Goal: Task Accomplishment & Management: Use online tool/utility

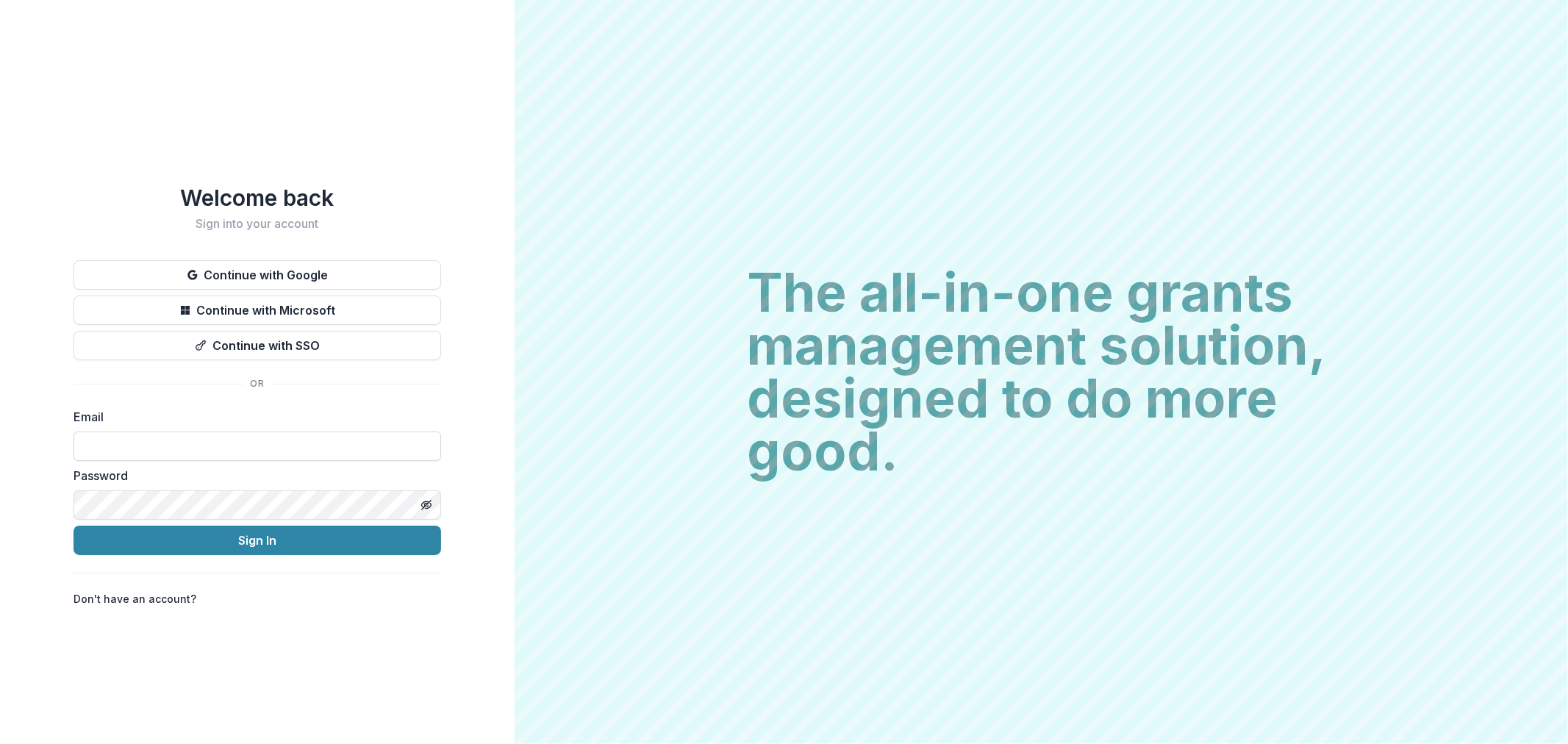
drag, startPoint x: 169, startPoint y: 439, endPoint x: 181, endPoint y: 430, distance: 15.0
click at [169, 439] on input at bounding box center [257, 446] width 368 height 30
type input "**********"
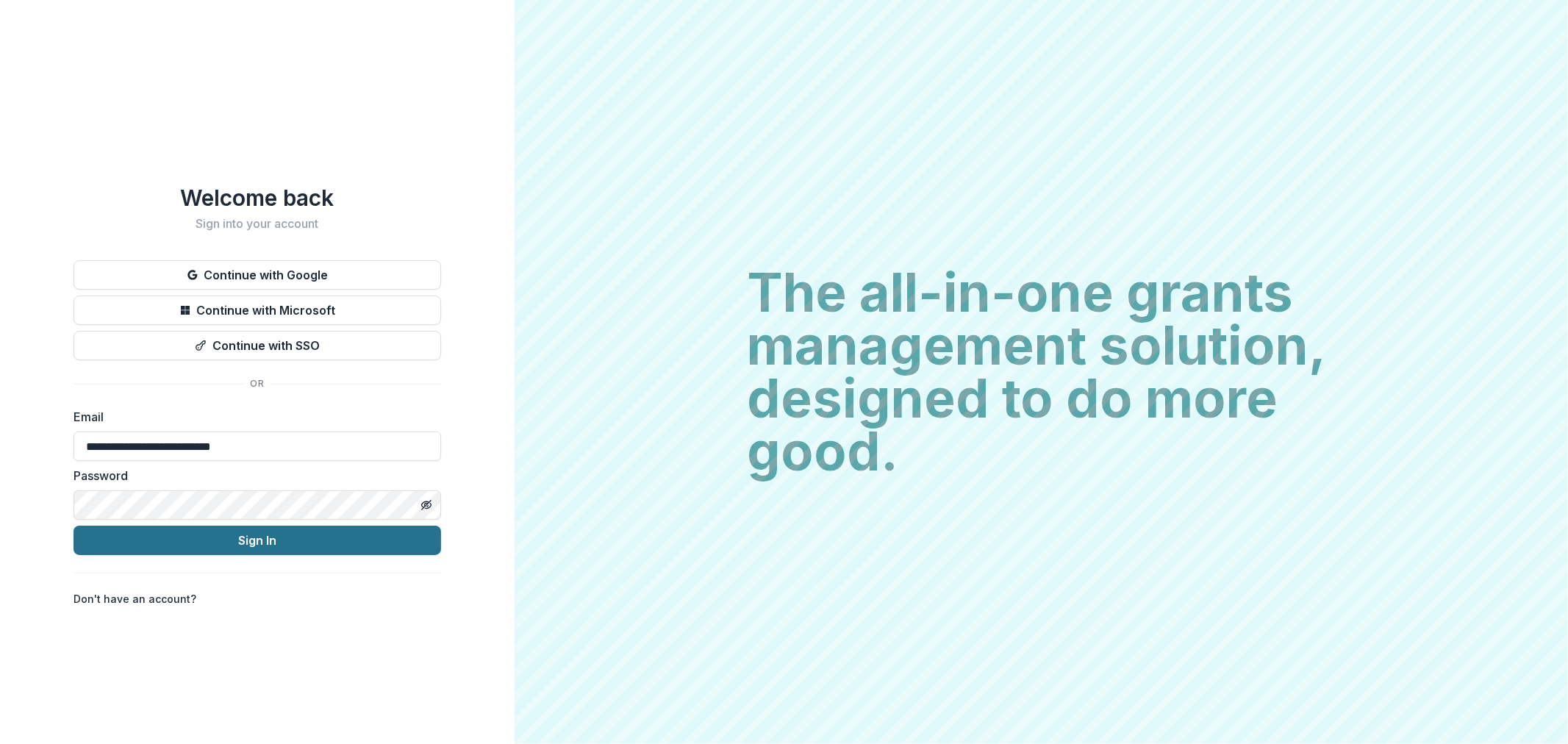
click at [244, 548] on button "Sign In" at bounding box center [257, 540] width 368 height 30
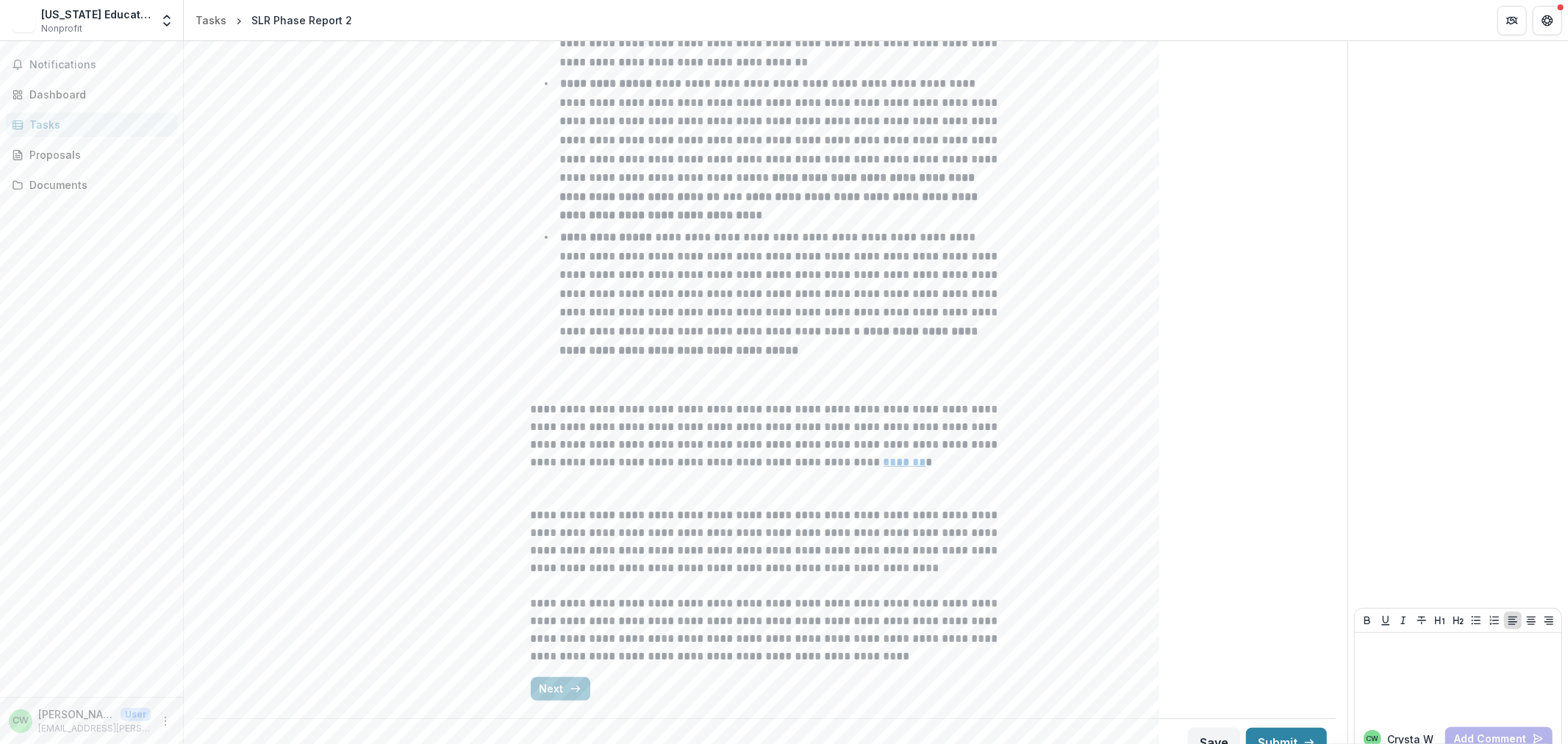
scroll to position [592, 0]
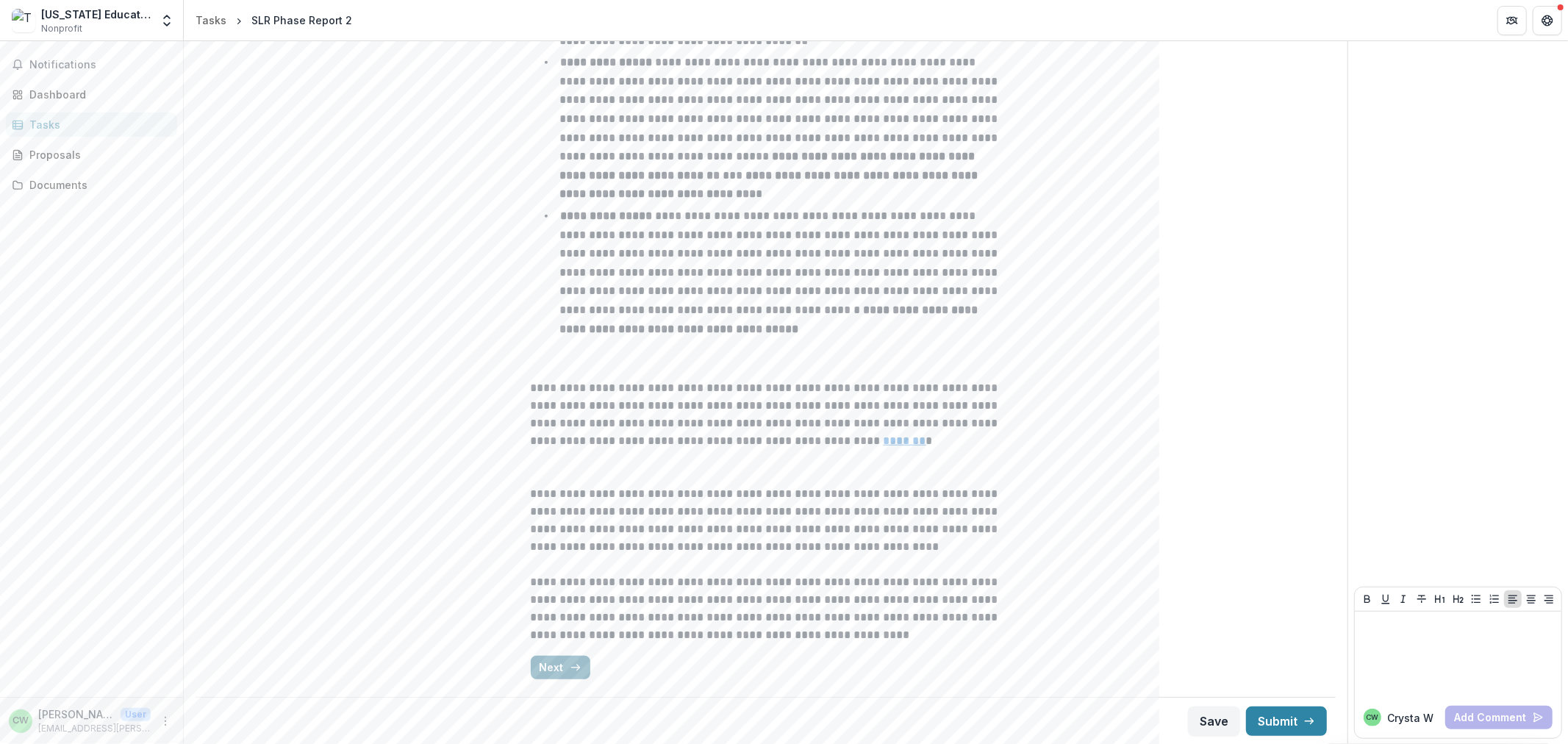
click at [567, 676] on button "Next" at bounding box center [560, 667] width 59 height 24
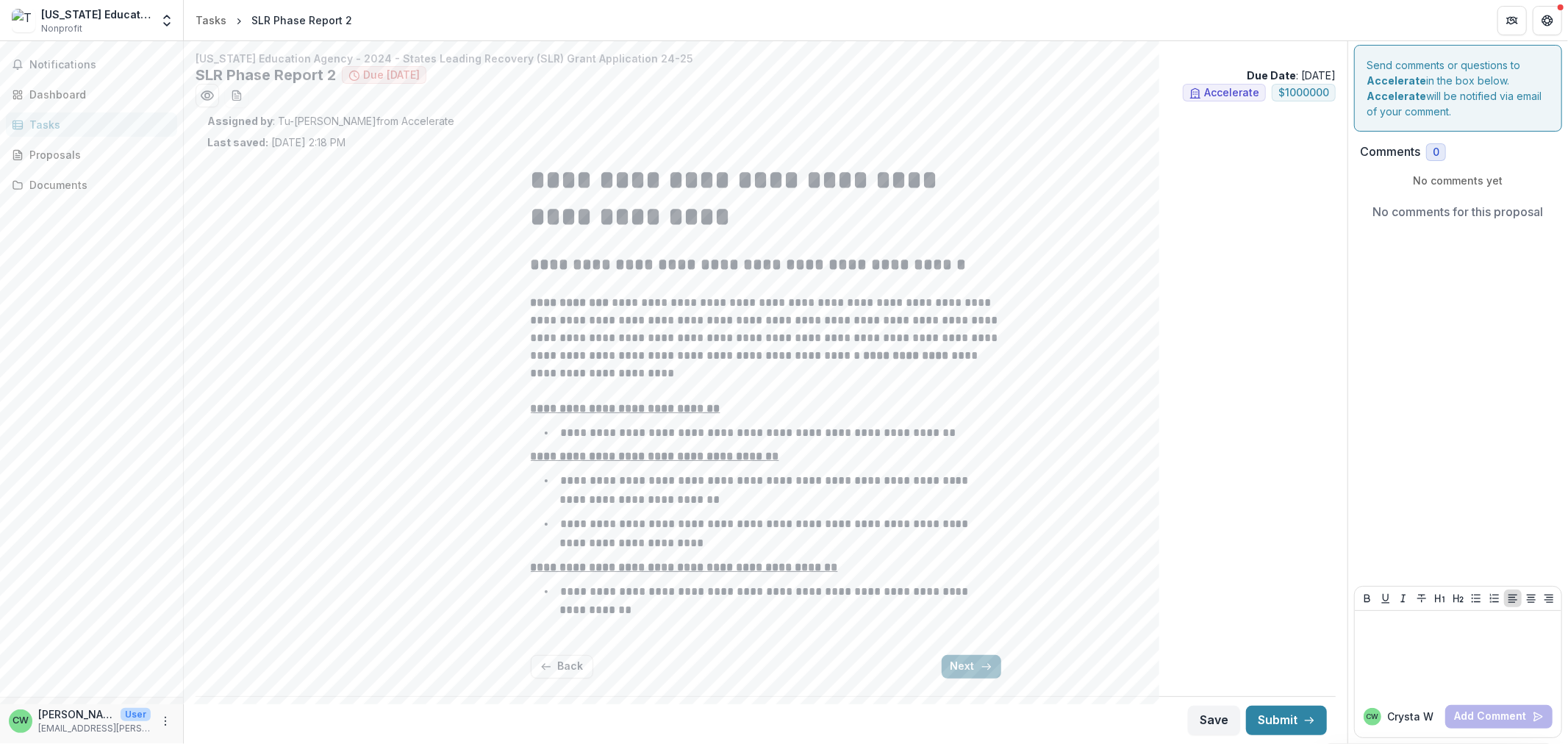
scroll to position [0, 0]
click at [944, 674] on button "Next" at bounding box center [971, 669] width 59 height 24
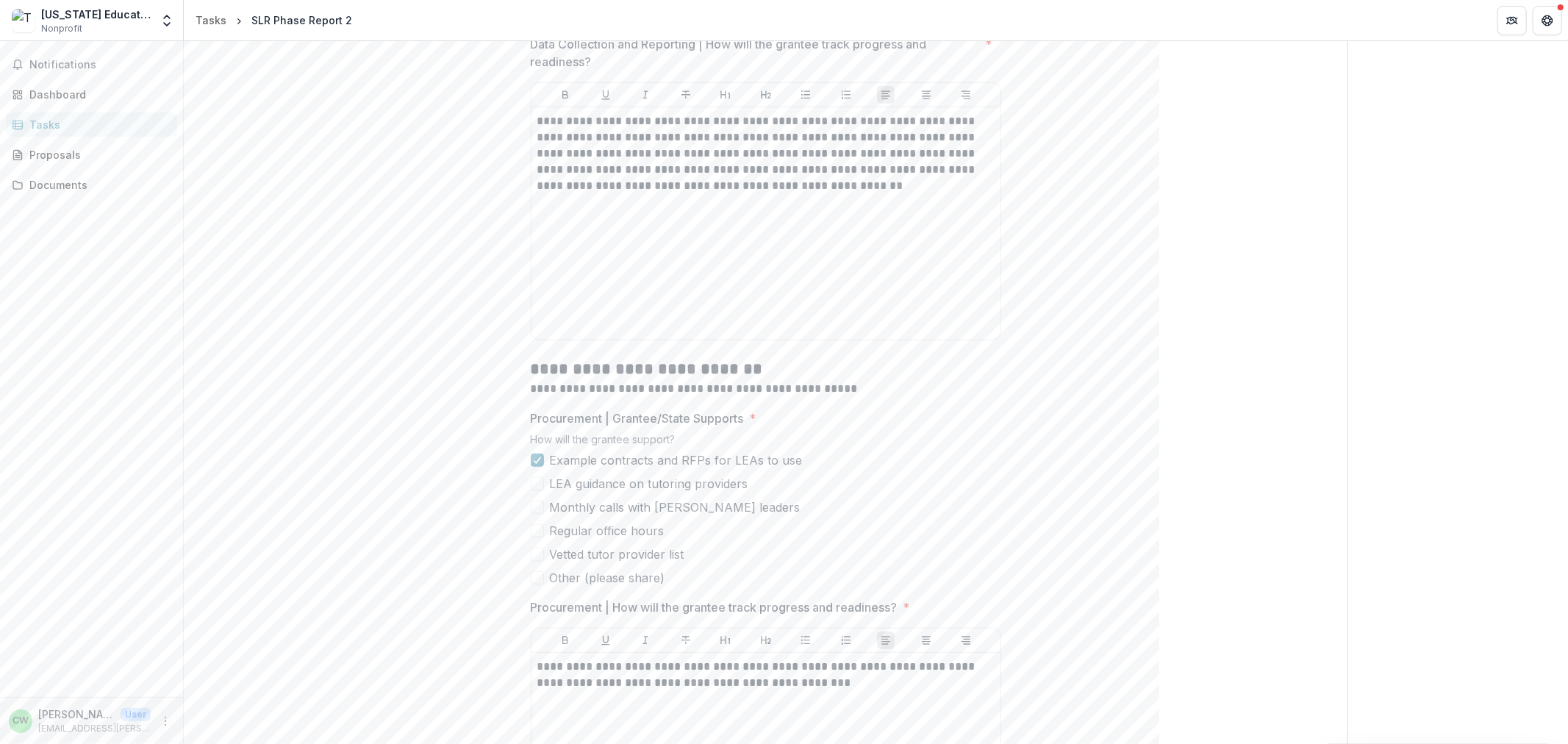
scroll to position [899, 0]
